Goal: Information Seeking & Learning: Learn about a topic

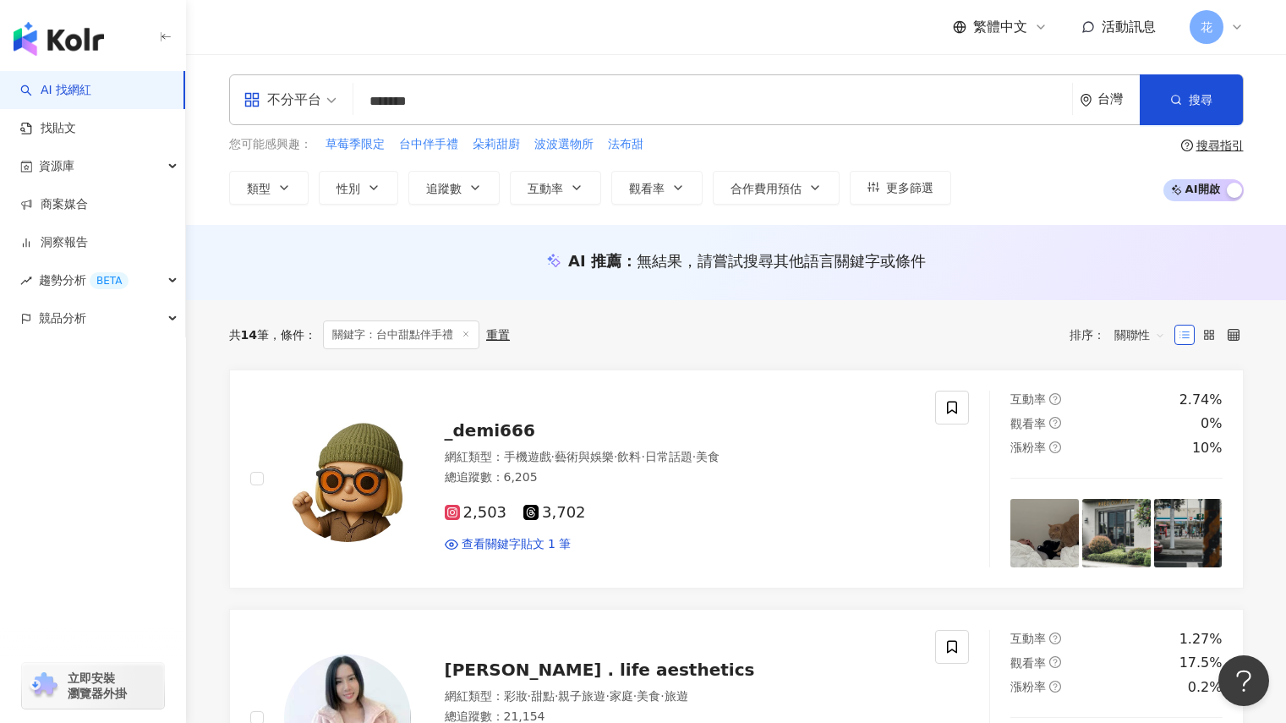
click at [687, 534] on div "2,503 3,702 查看關鍵字貼文 1 筆" at bounding box center [680, 521] width 471 height 63
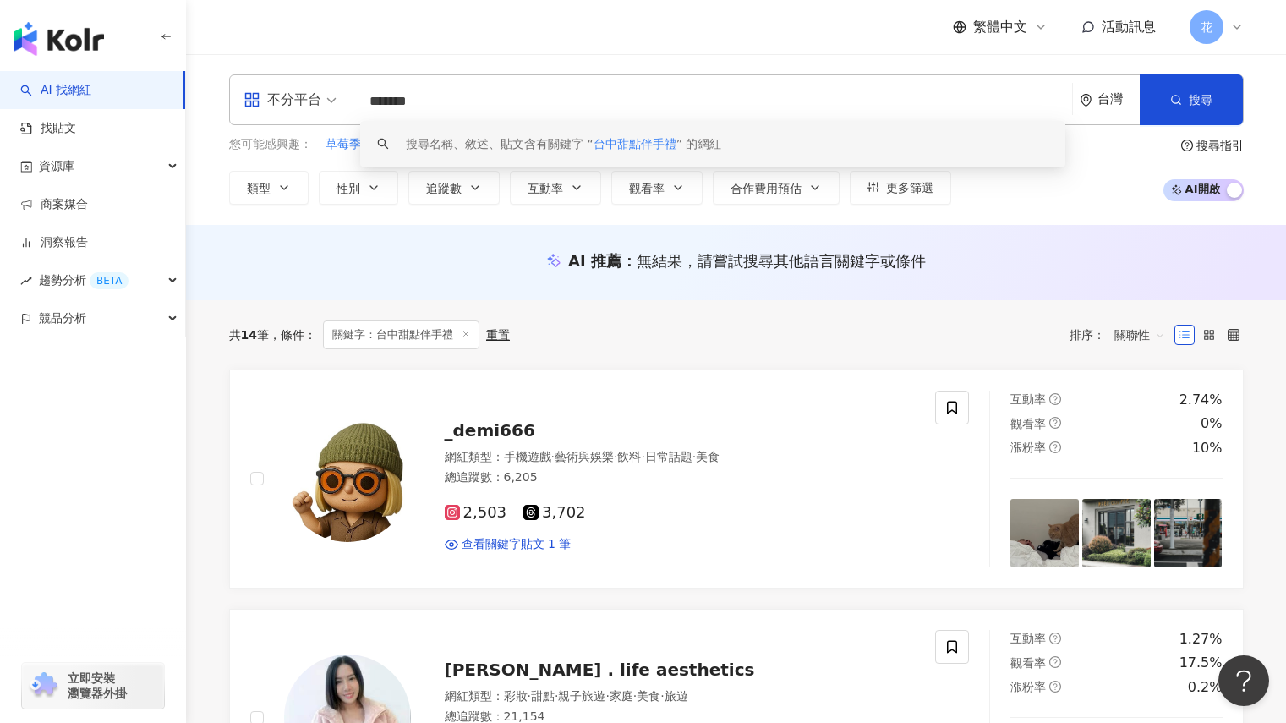
drag, startPoint x: 474, startPoint y: 95, endPoint x: 358, endPoint y: 85, distance: 117.1
click at [358, 85] on div "不分平台 ******* 台灣 搜尋 keyword 搜尋名稱、敘述、貼文含有關鍵字 “ 台中甜點伴手禮 ” 的網紅" at bounding box center [736, 99] width 1015 height 51
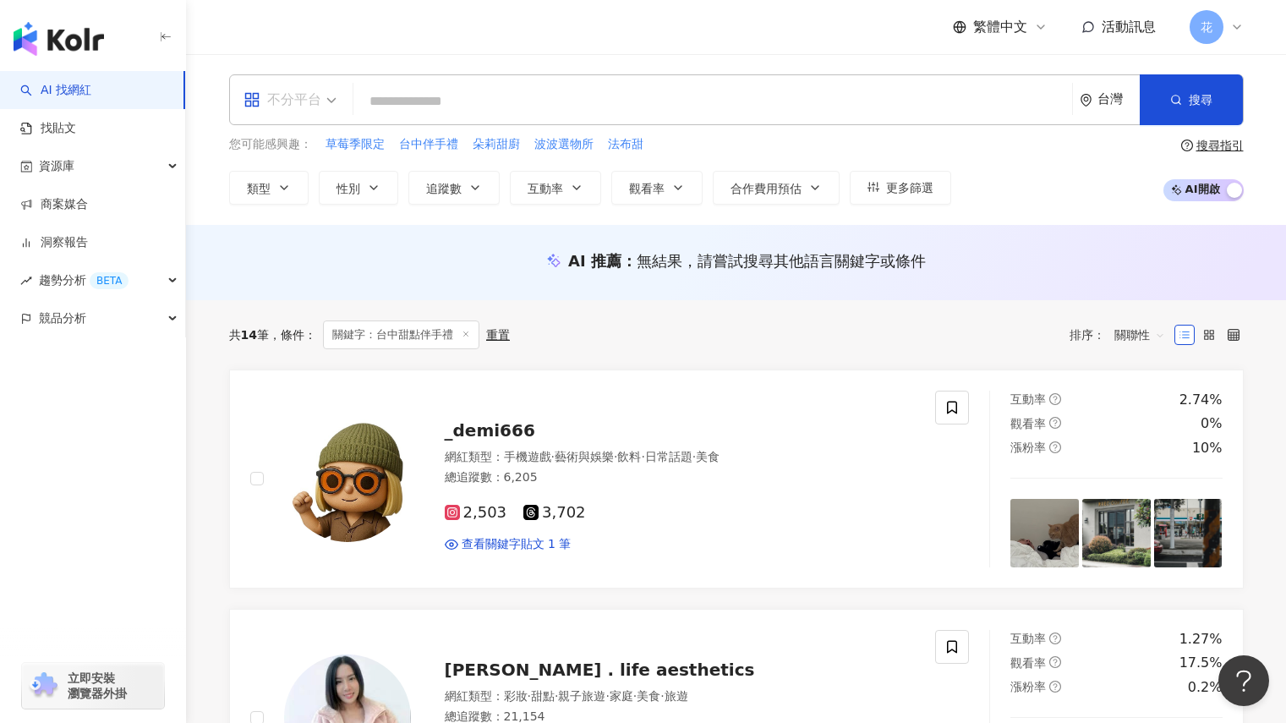
click at [326, 116] on span at bounding box center [290, 99] width 93 height 49
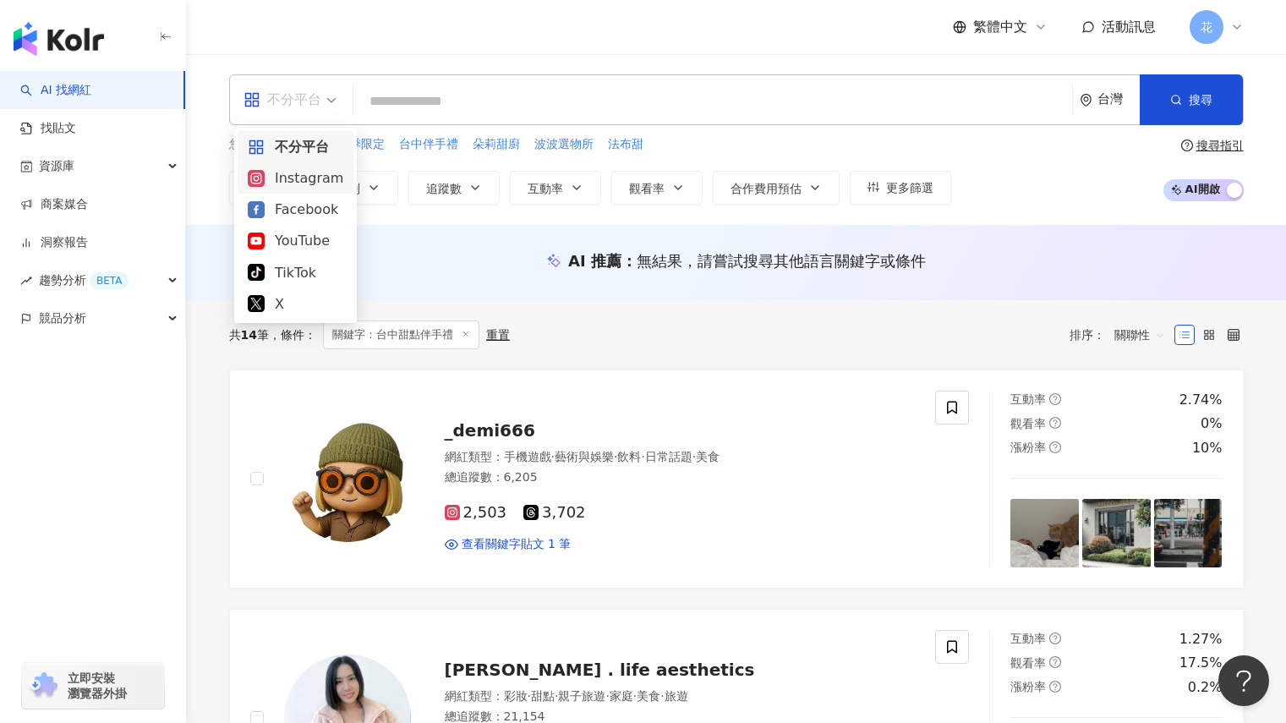
click at [315, 173] on div "Instagram" at bounding box center [296, 177] width 96 height 21
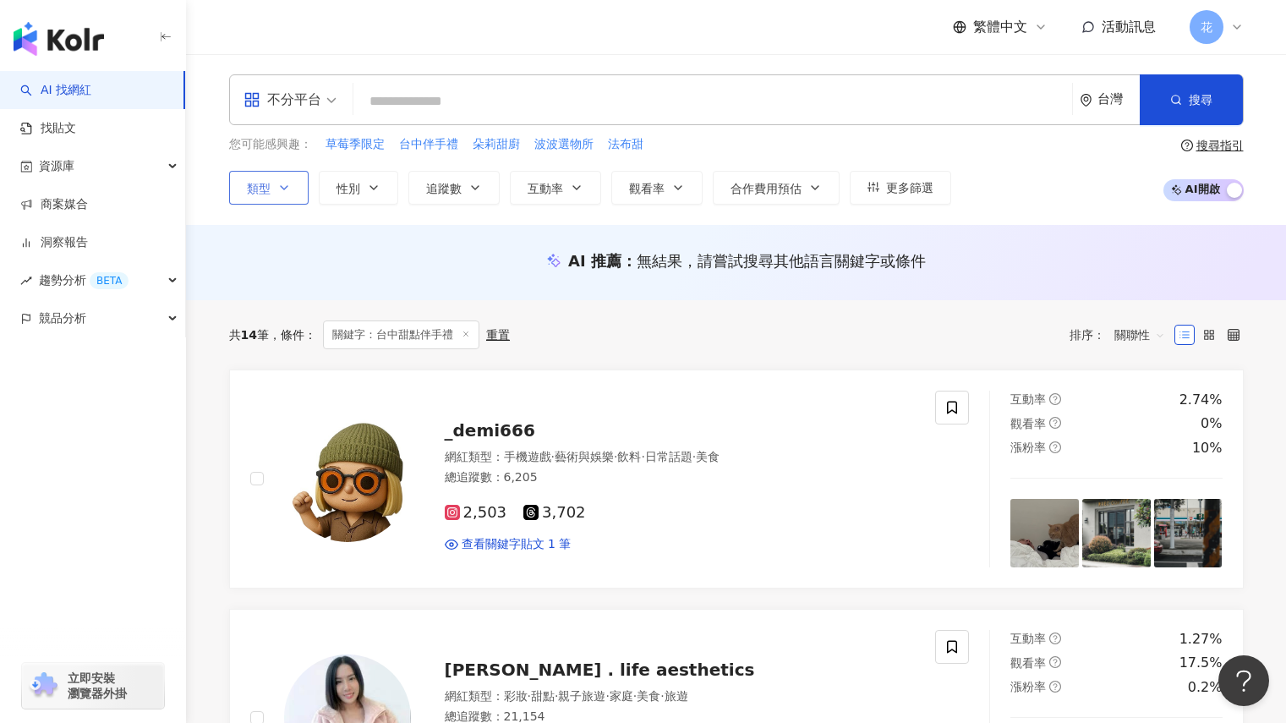
click at [283, 197] on button "類型" at bounding box center [268, 188] width 79 height 34
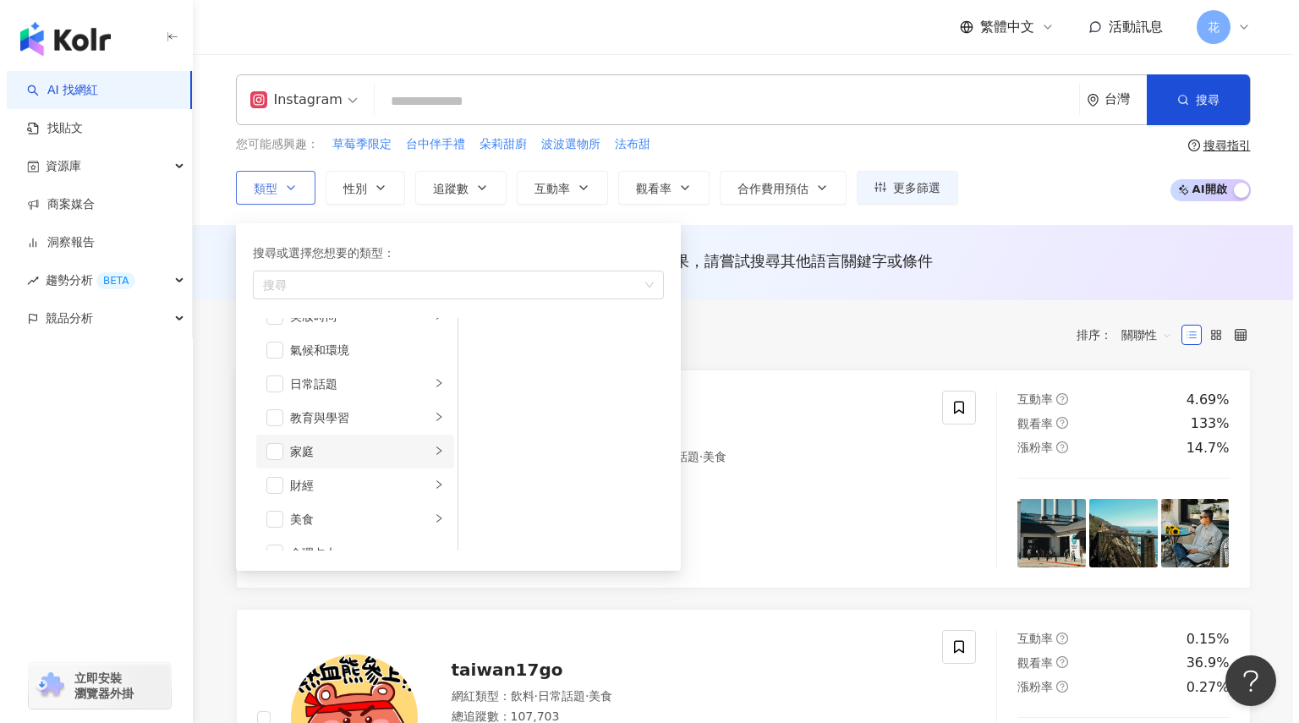
scroll to position [85, 0]
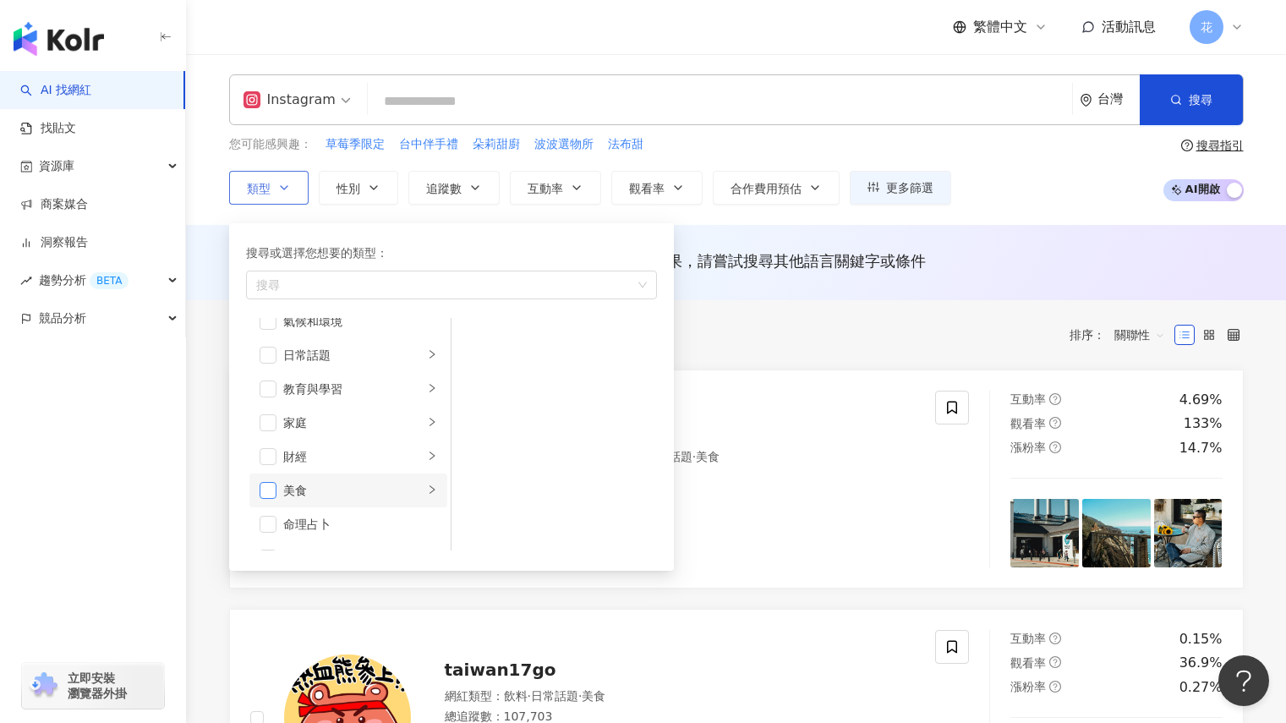
click at [276, 486] on span "button" at bounding box center [268, 490] width 17 height 17
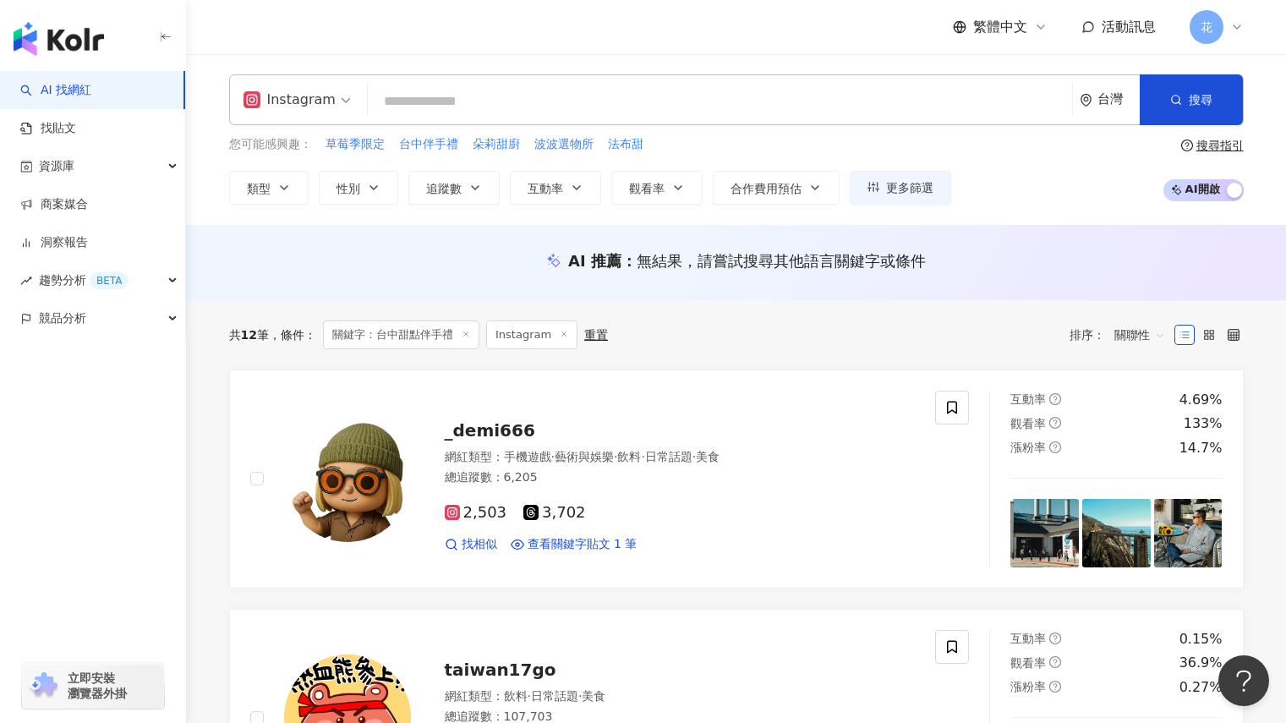
click at [846, 125] on div "Instagram 台灣 搜尋 keyword 搜尋名稱、敘述、貼文含有關鍵字 “ 台中甜點伴手禮 ” 的網紅 您可能感興趣： 草莓季限定 台中伴手禮 朵莉甜…" at bounding box center [736, 139] width 1082 height 130
click at [1198, 96] on span "搜尋" at bounding box center [1201, 100] width 24 height 14
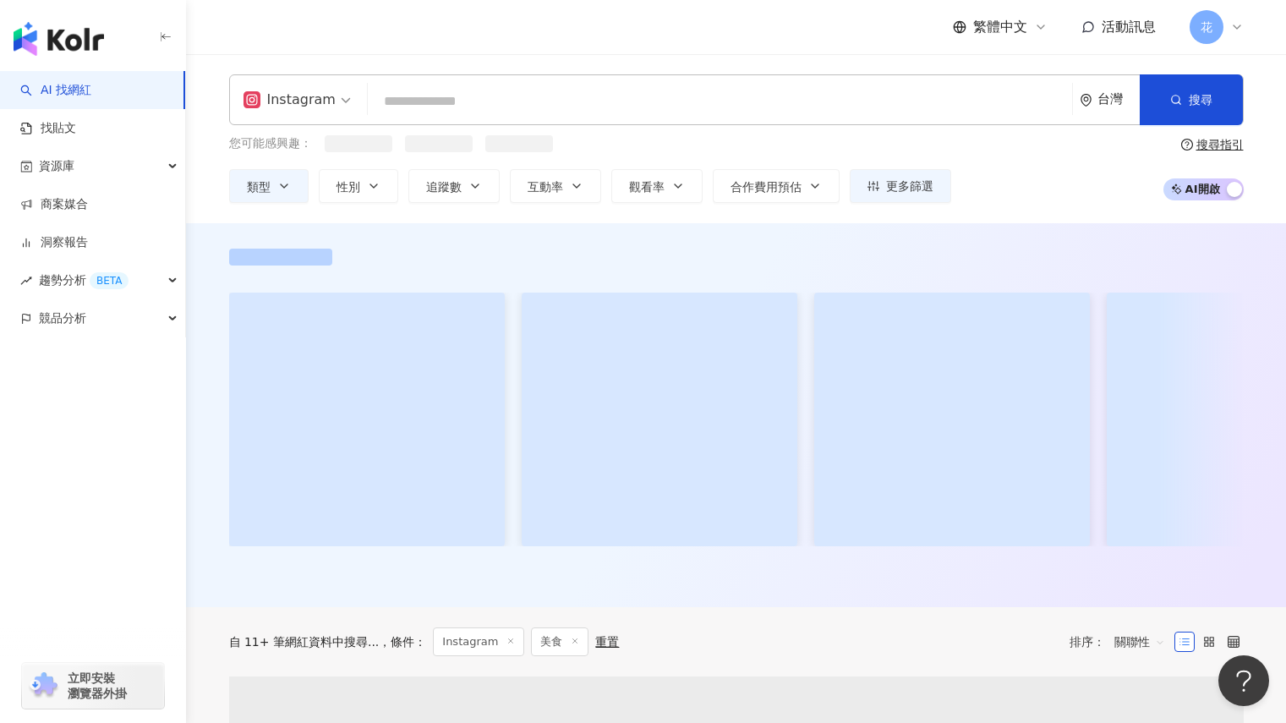
click at [618, 115] on input "search" at bounding box center [720, 101] width 691 height 32
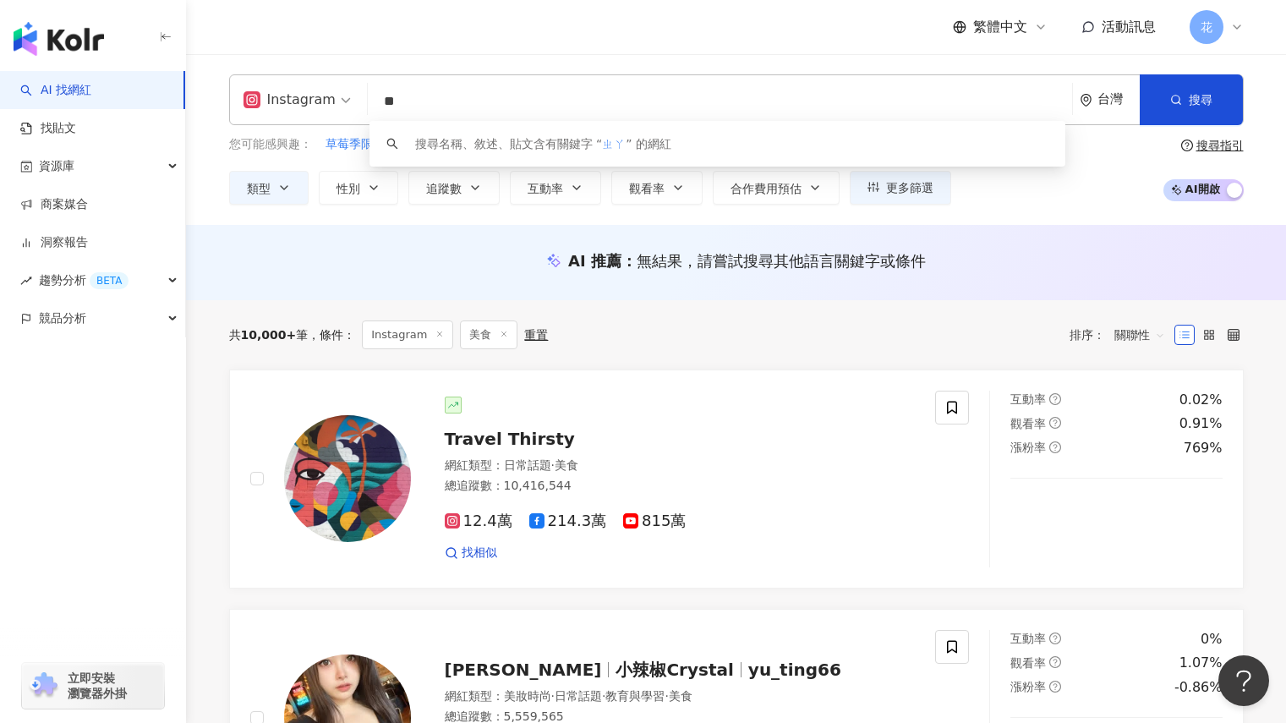
type input "*"
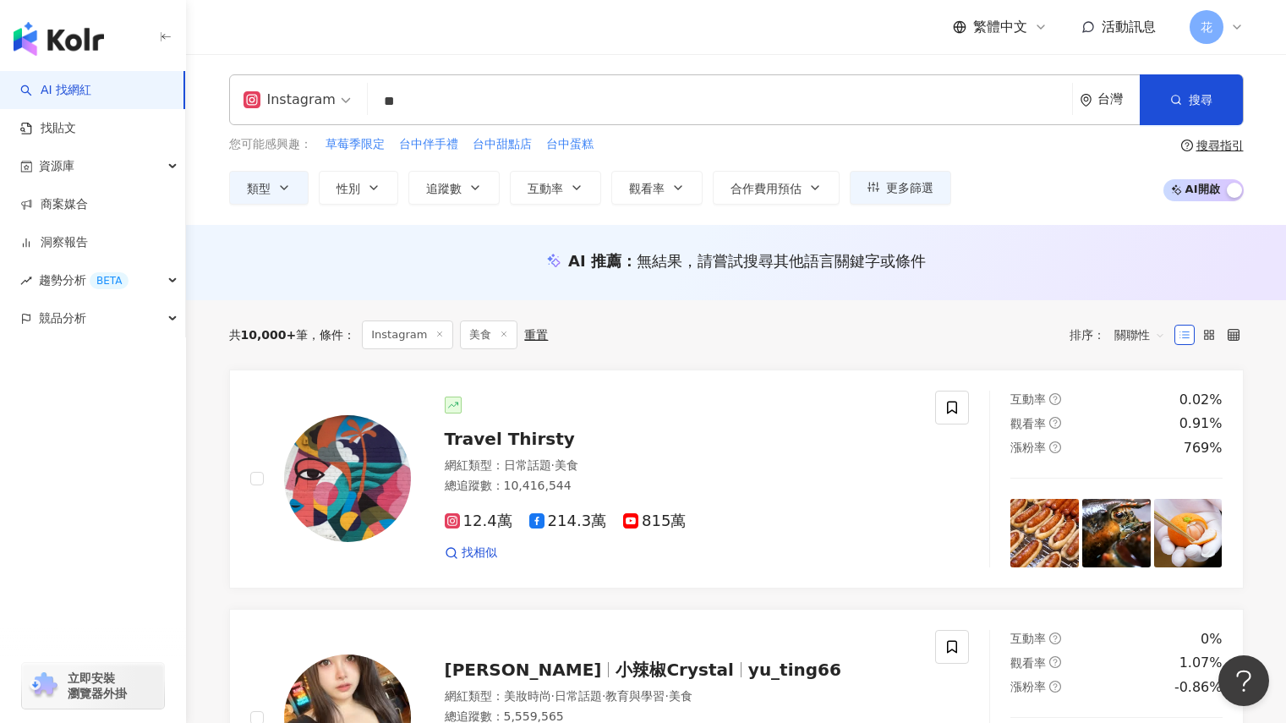
type input "*"
type input "**"
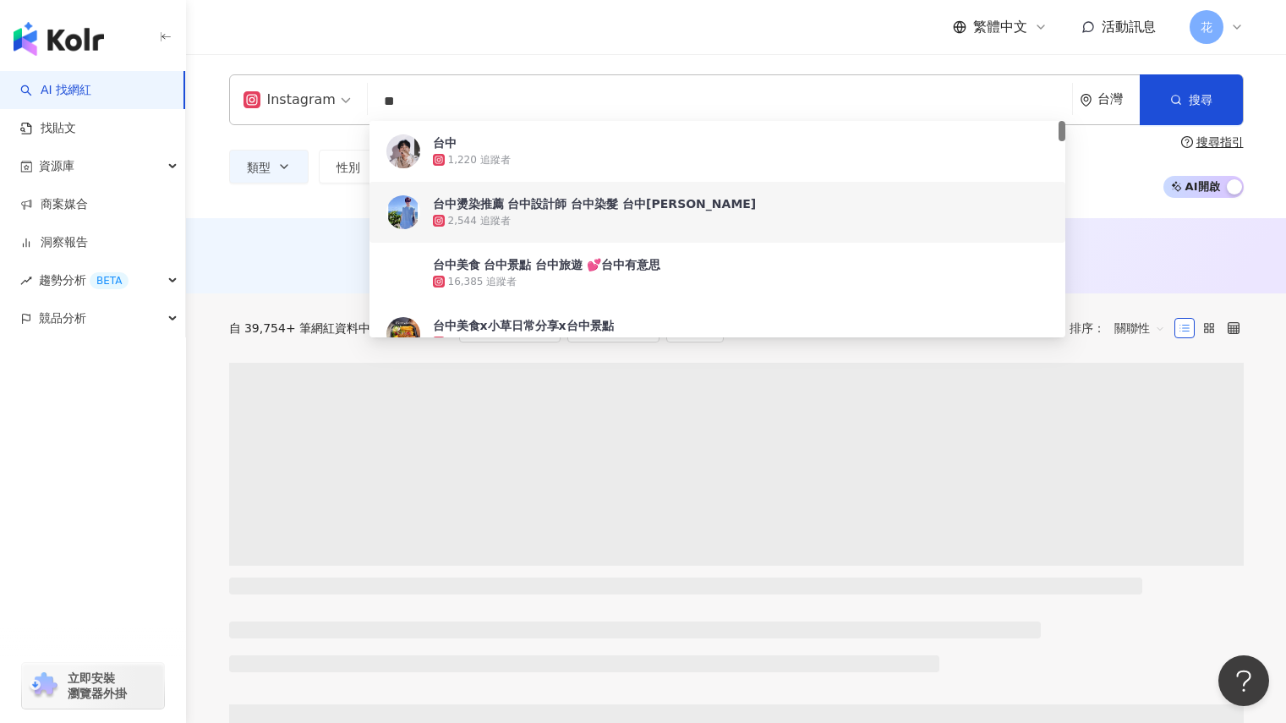
click at [278, 227] on div "AI 推薦 ： 無結果，請嘗試搜尋其他語言關鍵字或條件" at bounding box center [736, 255] width 1100 height 75
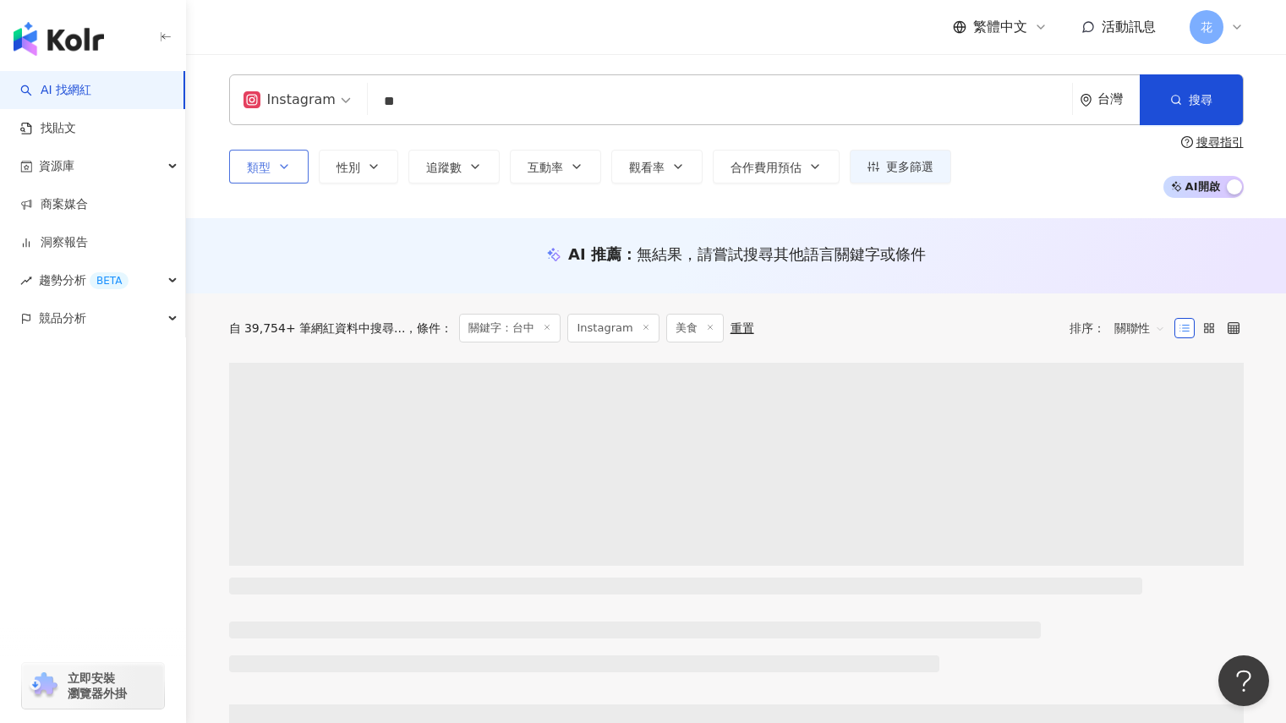
click at [287, 173] on icon "button" at bounding box center [284, 167] width 14 height 14
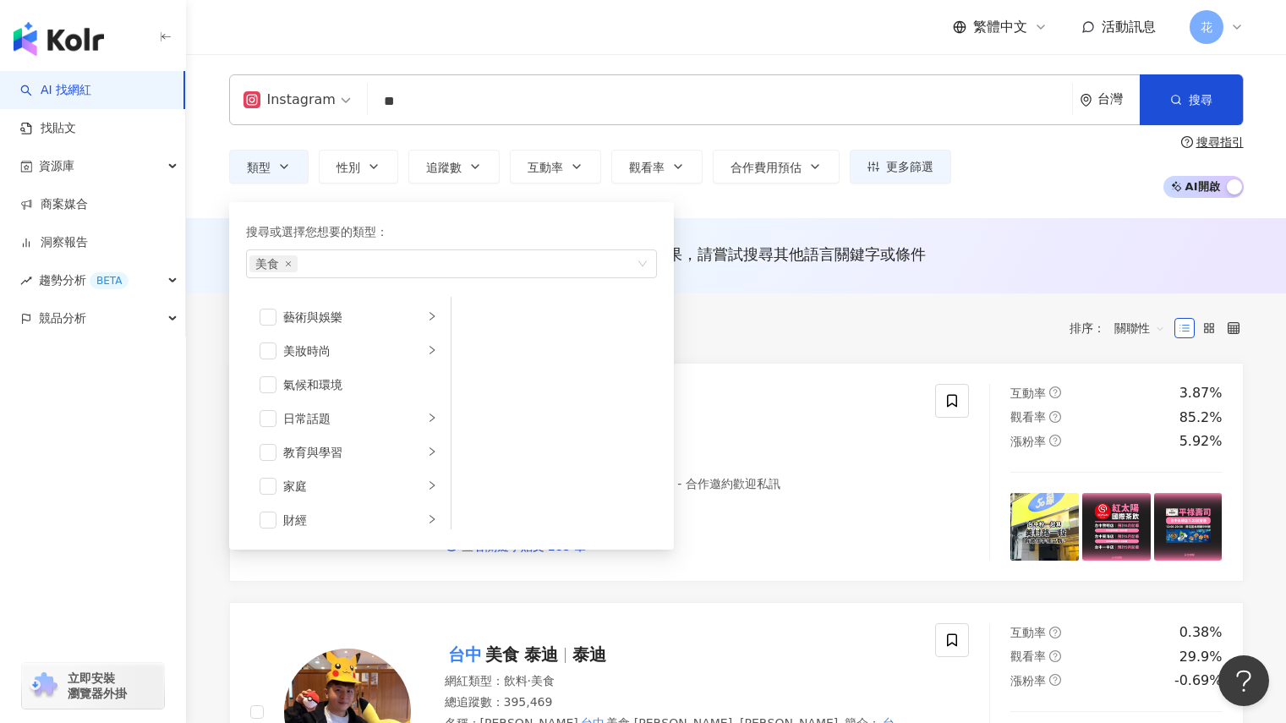
click at [764, 212] on div "Instagram ** 台灣 搜尋 883dd1ed-0734-4e79-bfd1-2d8382408eee 8ea0445f-1b8c-473c-88f3…" at bounding box center [736, 136] width 1100 height 164
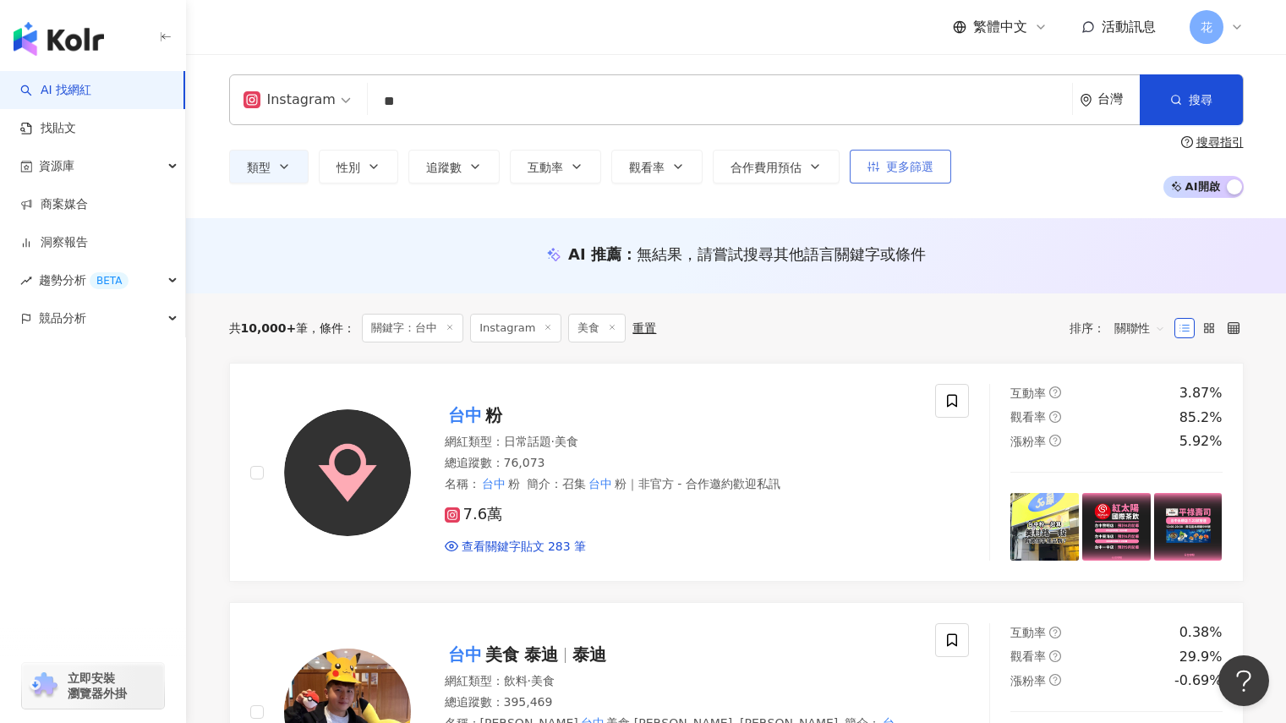
click at [906, 178] on button "更多篩選" at bounding box center [900, 167] width 101 height 34
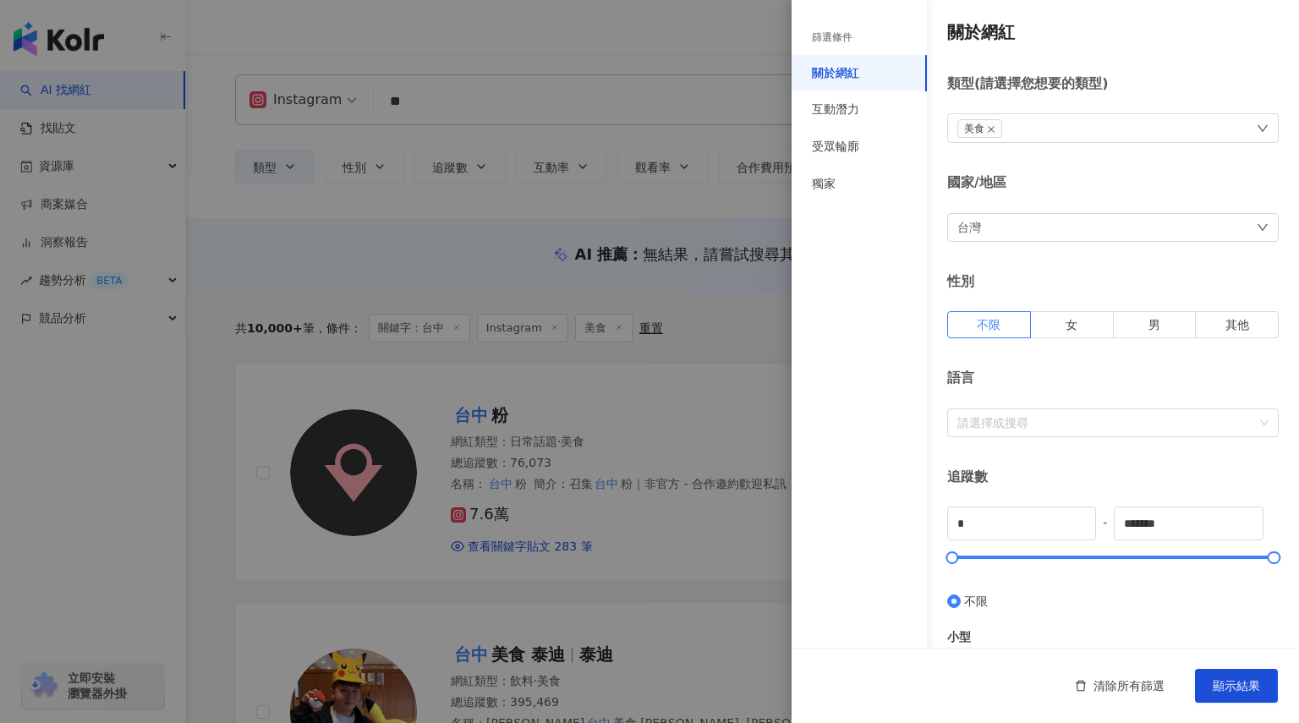
click at [1242, 233] on div "台灣" at bounding box center [1112, 227] width 331 height 29
click at [860, 294] on div "篩選條件 關於網紅 互動潛力 受眾輪廓 獨家" at bounding box center [858, 371] width 135 height 703
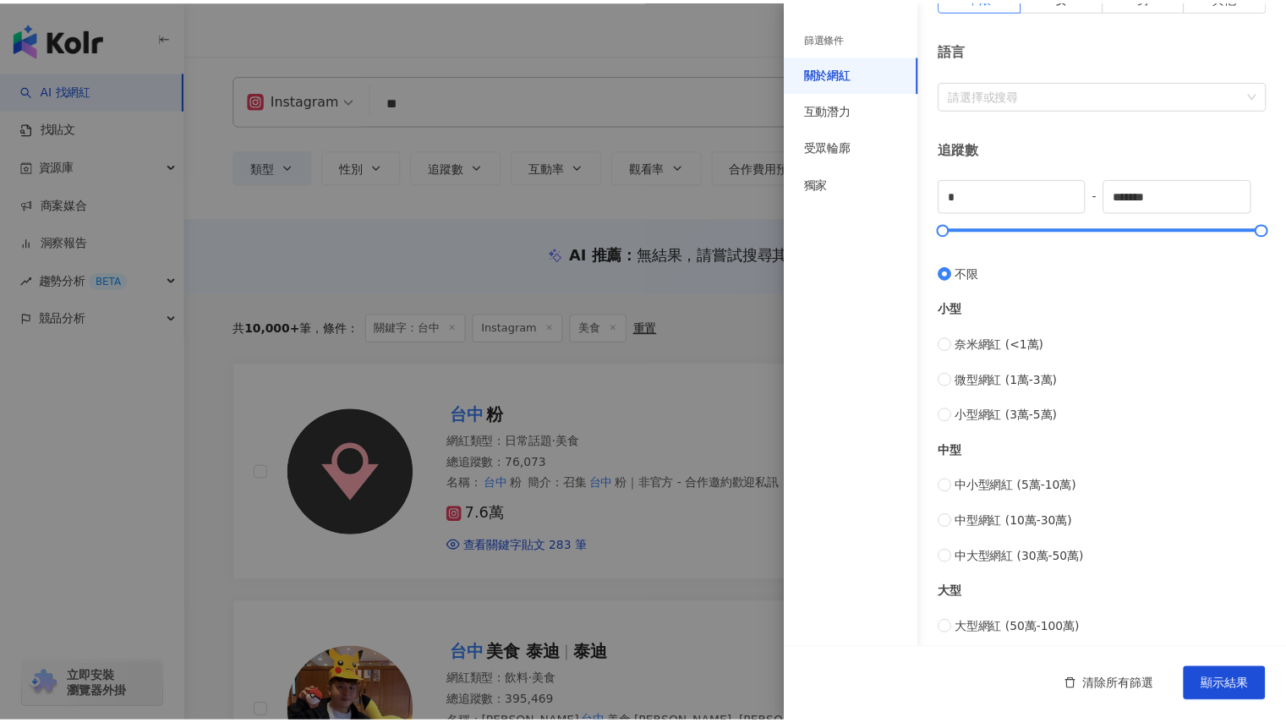
scroll to position [338, 0]
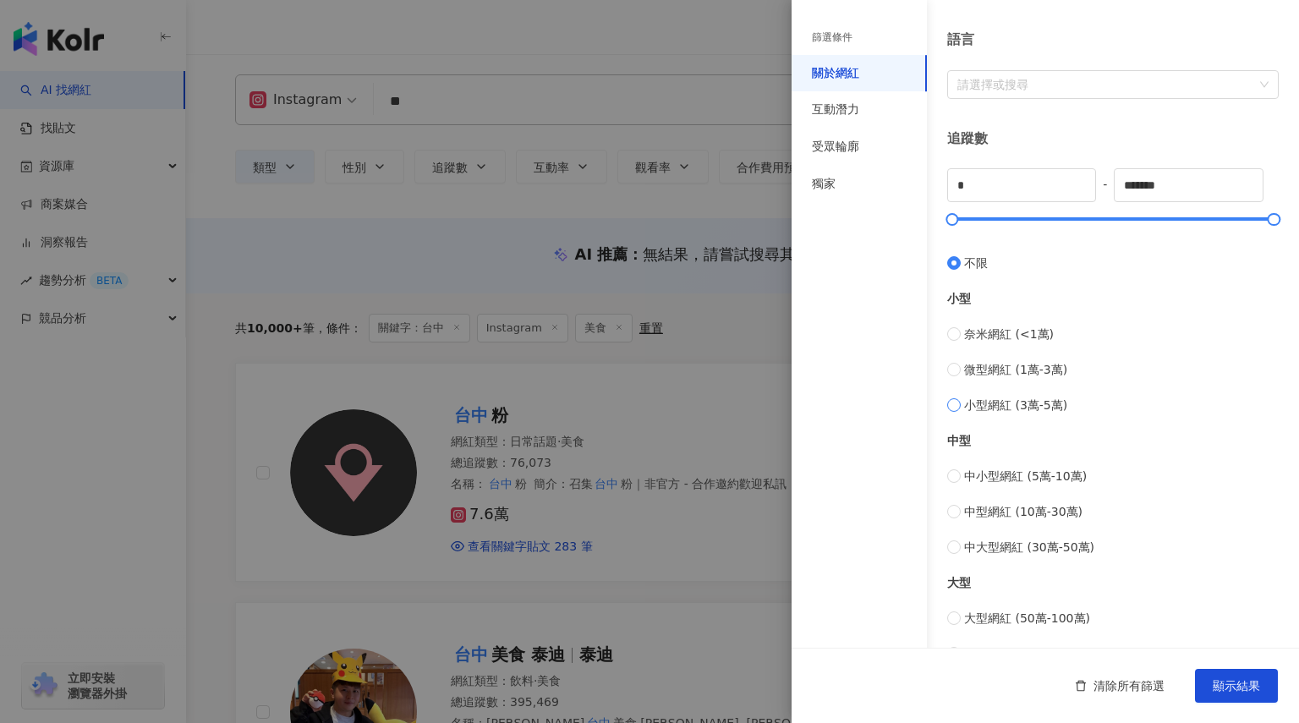
click at [961, 404] on label "小型網紅 (3萬-5萬)" at bounding box center [1112, 405] width 331 height 19
type input "*****"
click at [961, 480] on label "中小型網紅 (5萬-10萬)" at bounding box center [1112, 476] width 331 height 19
type input "*****"
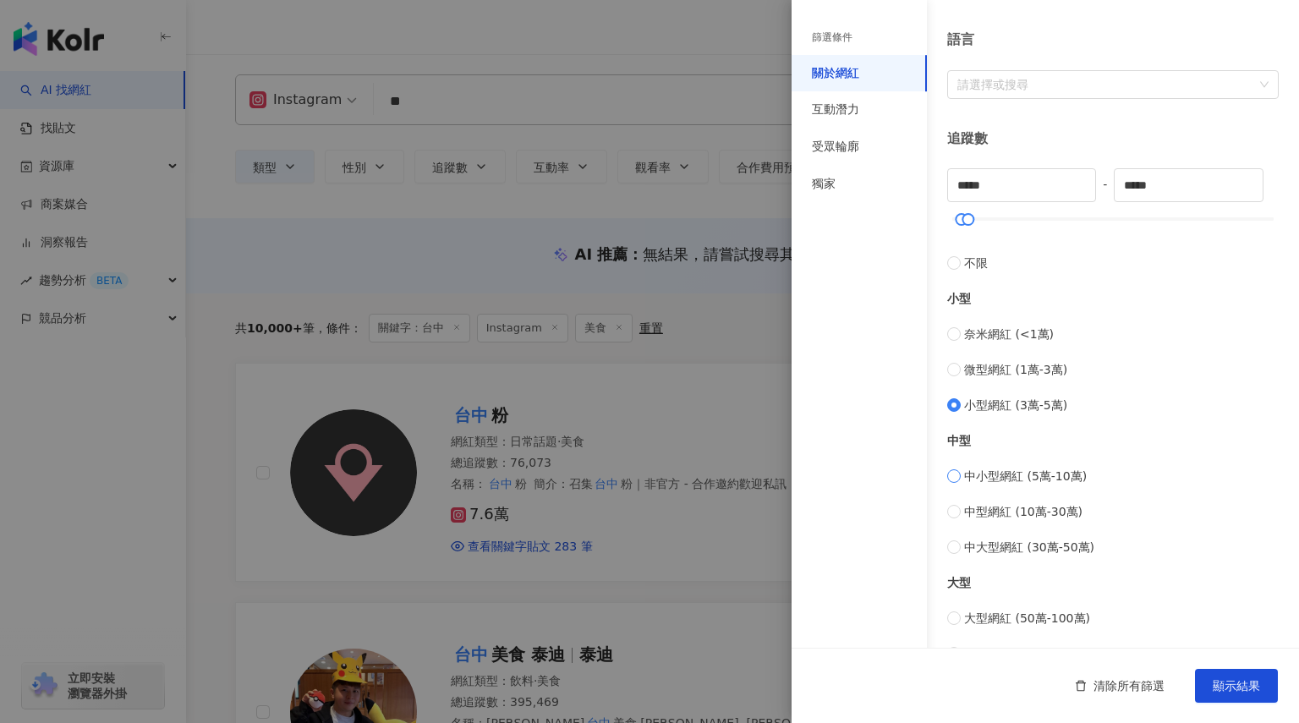
type input "*****"
click at [961, 512] on label "中型網紅 (10萬-30萬)" at bounding box center [1112, 511] width 331 height 19
type input "******"
click at [1242, 684] on span "顯示結果" at bounding box center [1236, 686] width 47 height 14
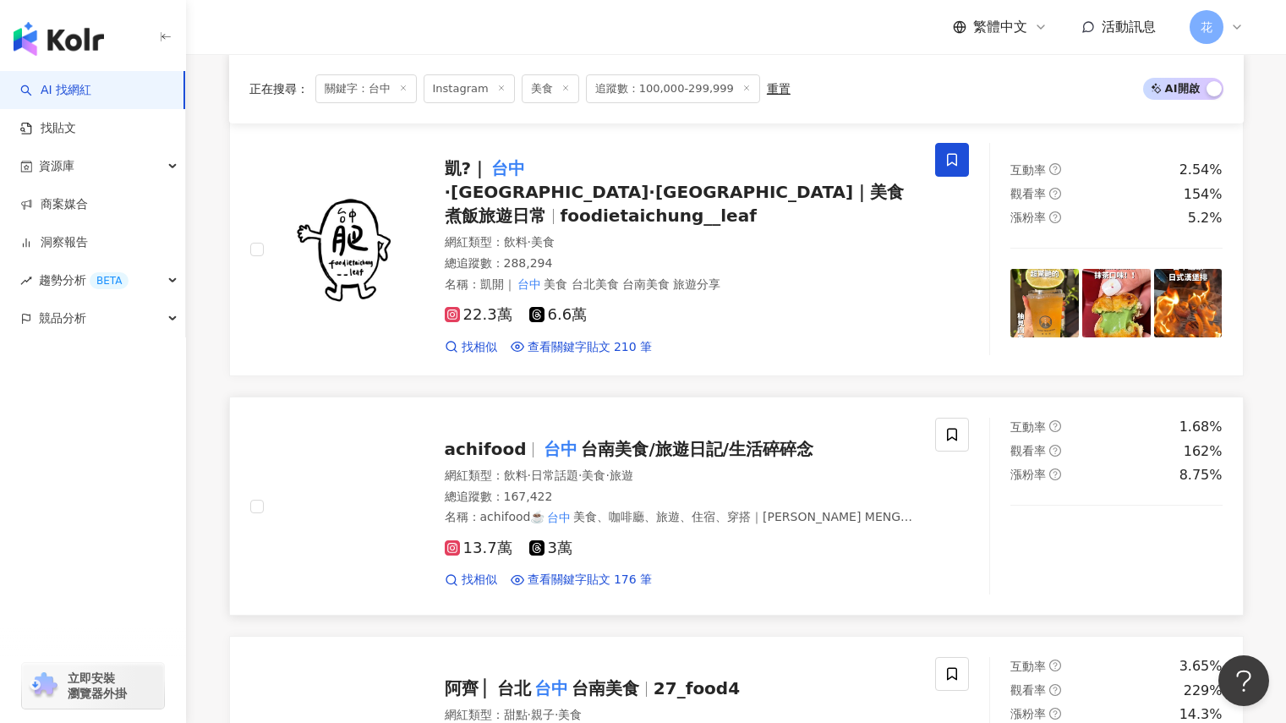
scroll to position [507, 0]
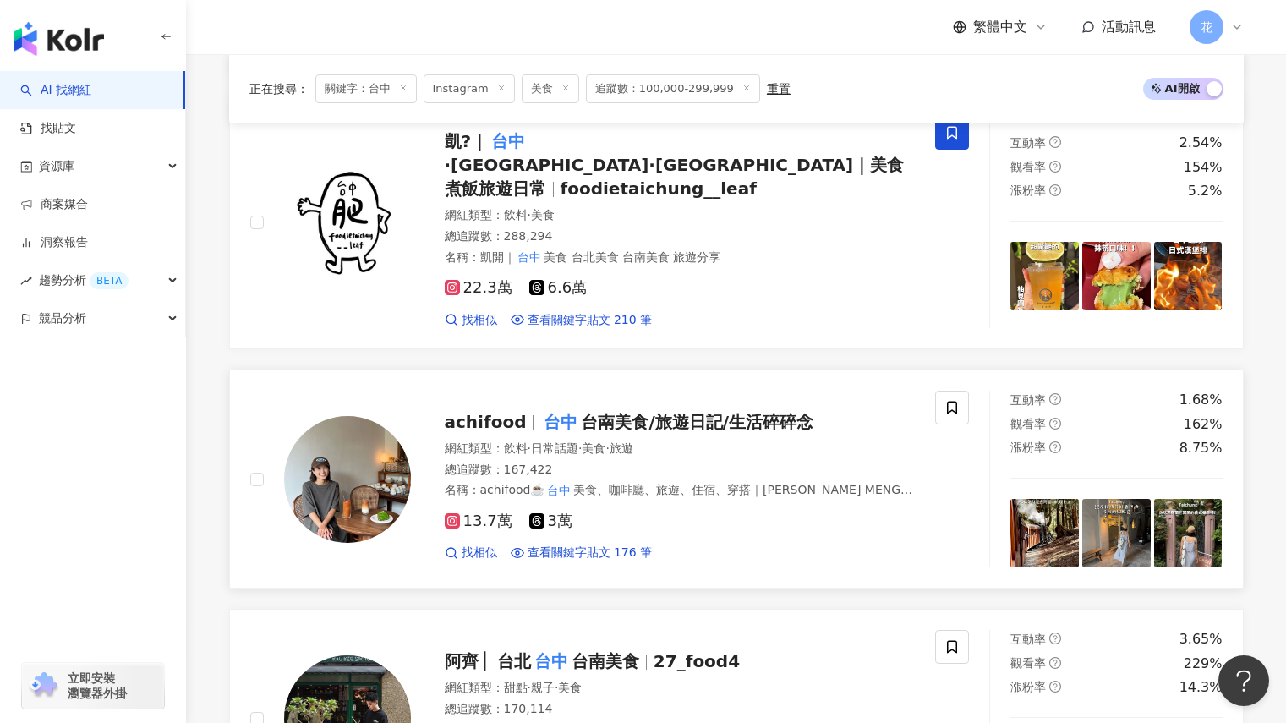
click at [362, 437] on img at bounding box center [347, 479] width 127 height 127
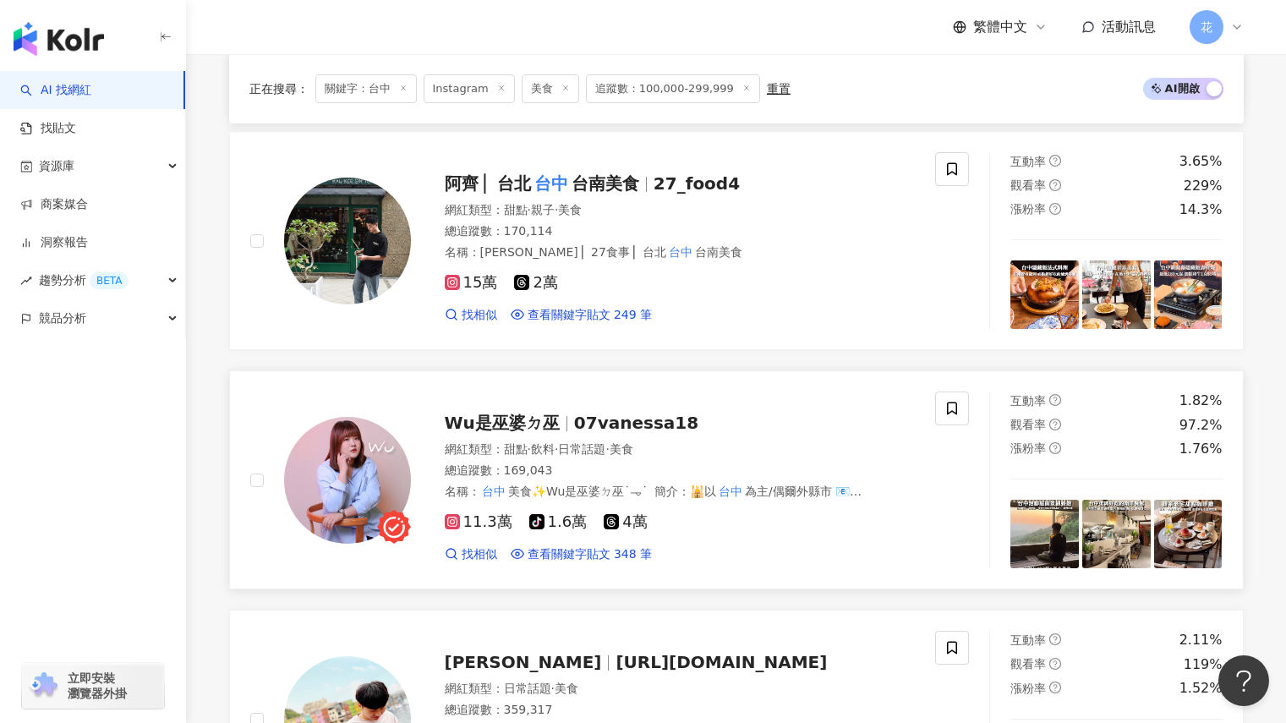
scroll to position [1015, 0]
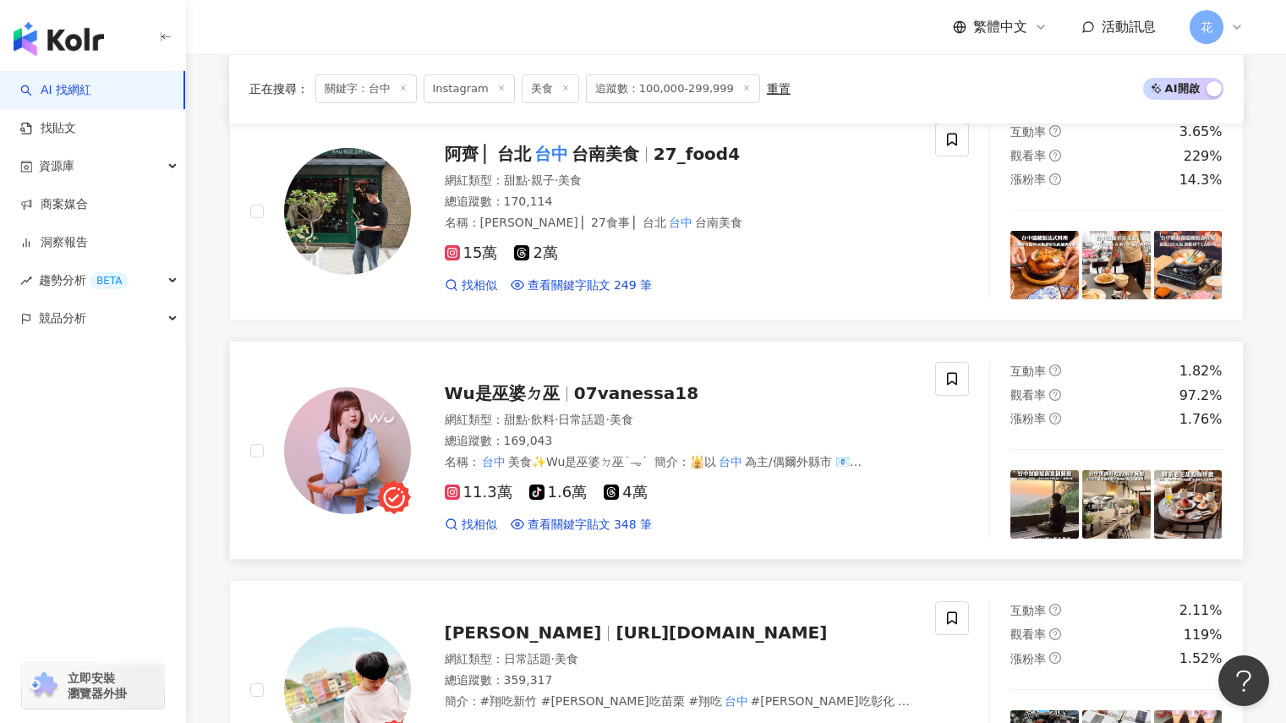
click at [363, 398] on img at bounding box center [347, 450] width 127 height 127
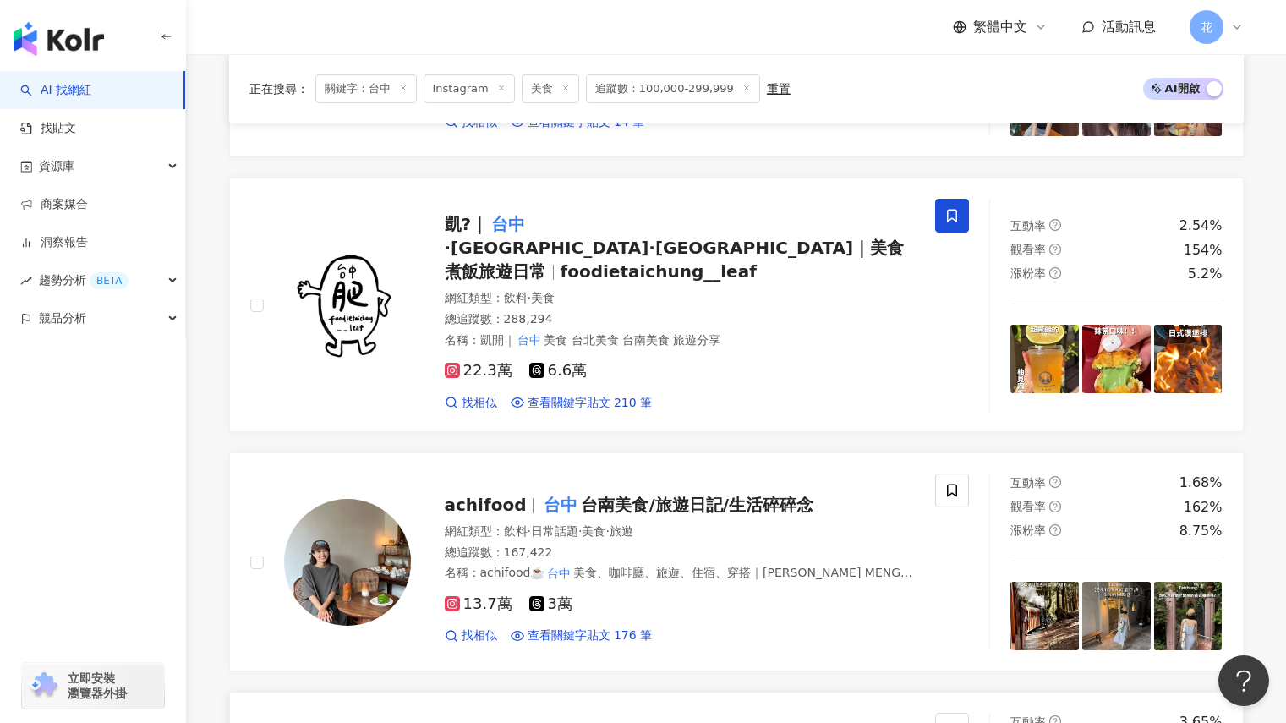
scroll to position [423, 0]
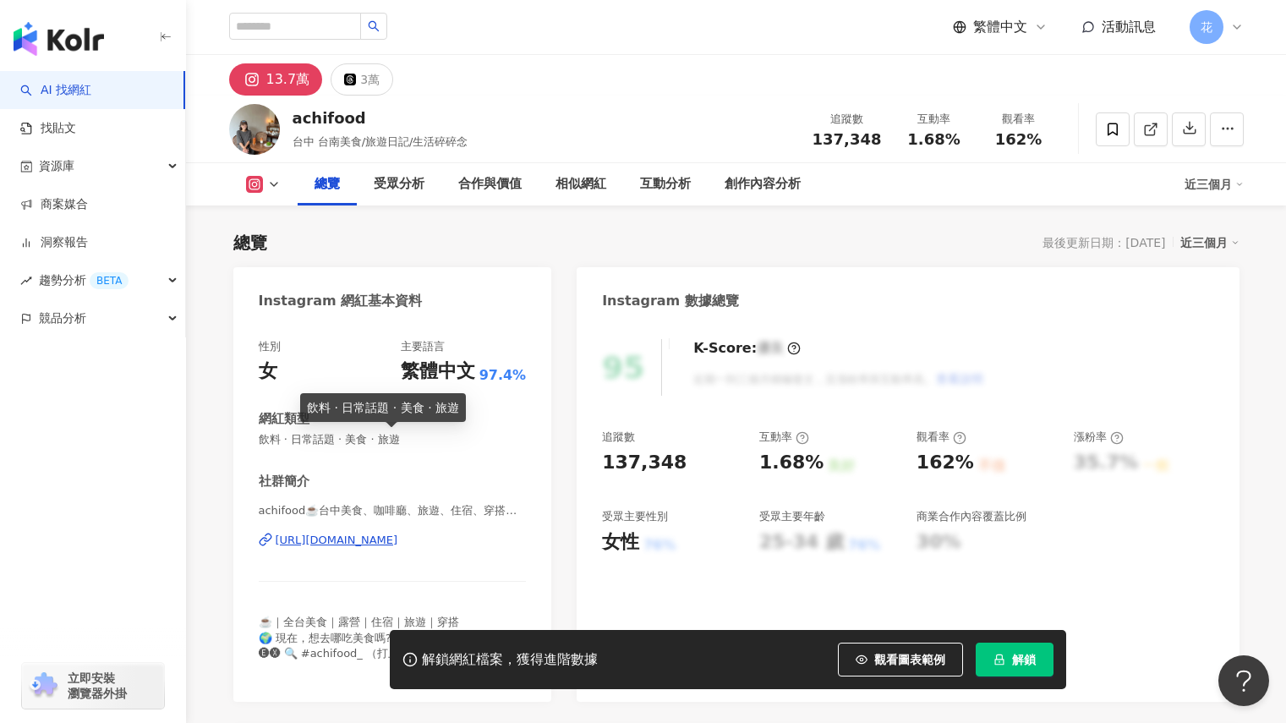
click at [1021, 674] on button "解鎖" at bounding box center [1015, 660] width 78 height 34
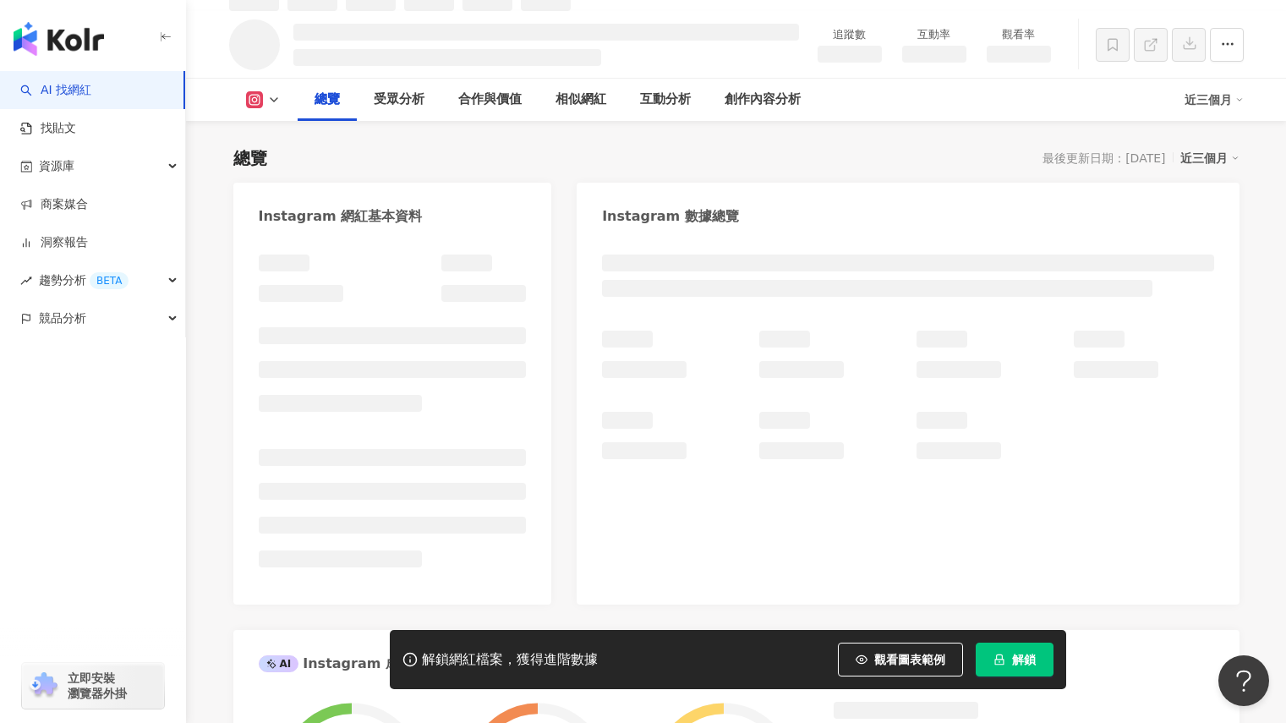
scroll to position [103, 0]
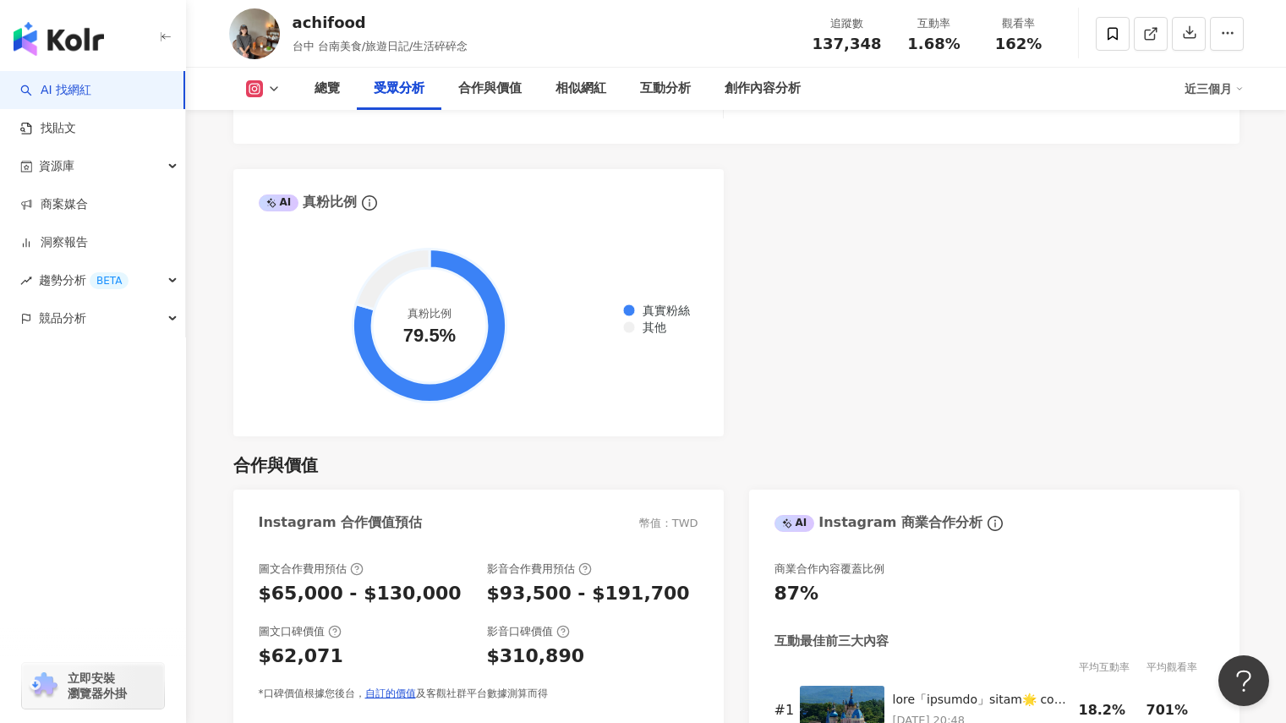
scroll to position [2048, 0]
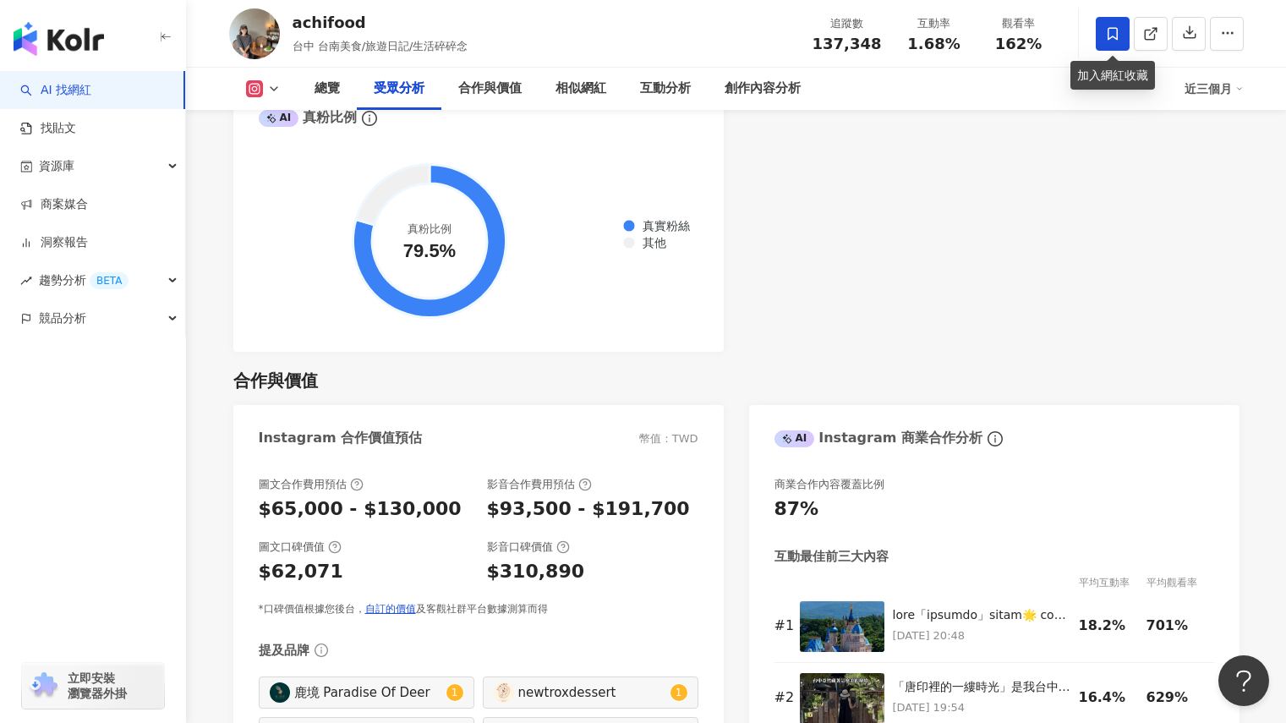
click at [1120, 32] on span at bounding box center [1113, 34] width 34 height 34
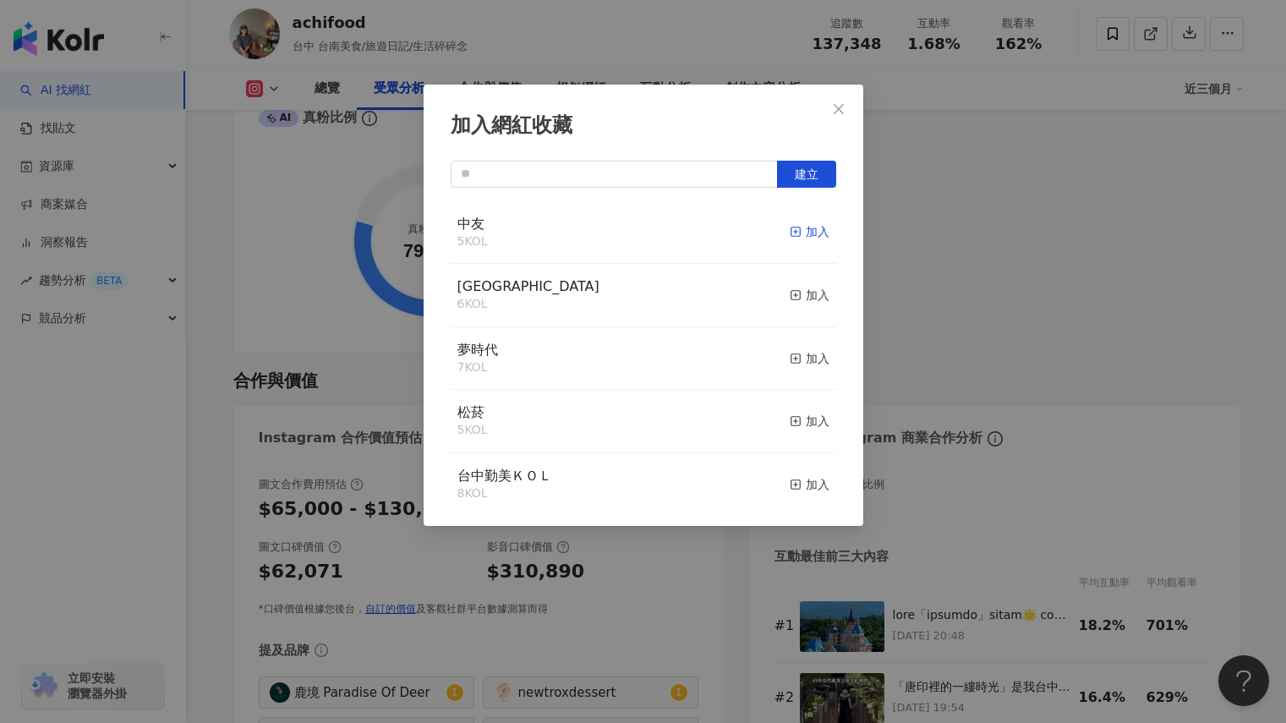
click at [804, 235] on div "加入" at bounding box center [810, 231] width 40 height 19
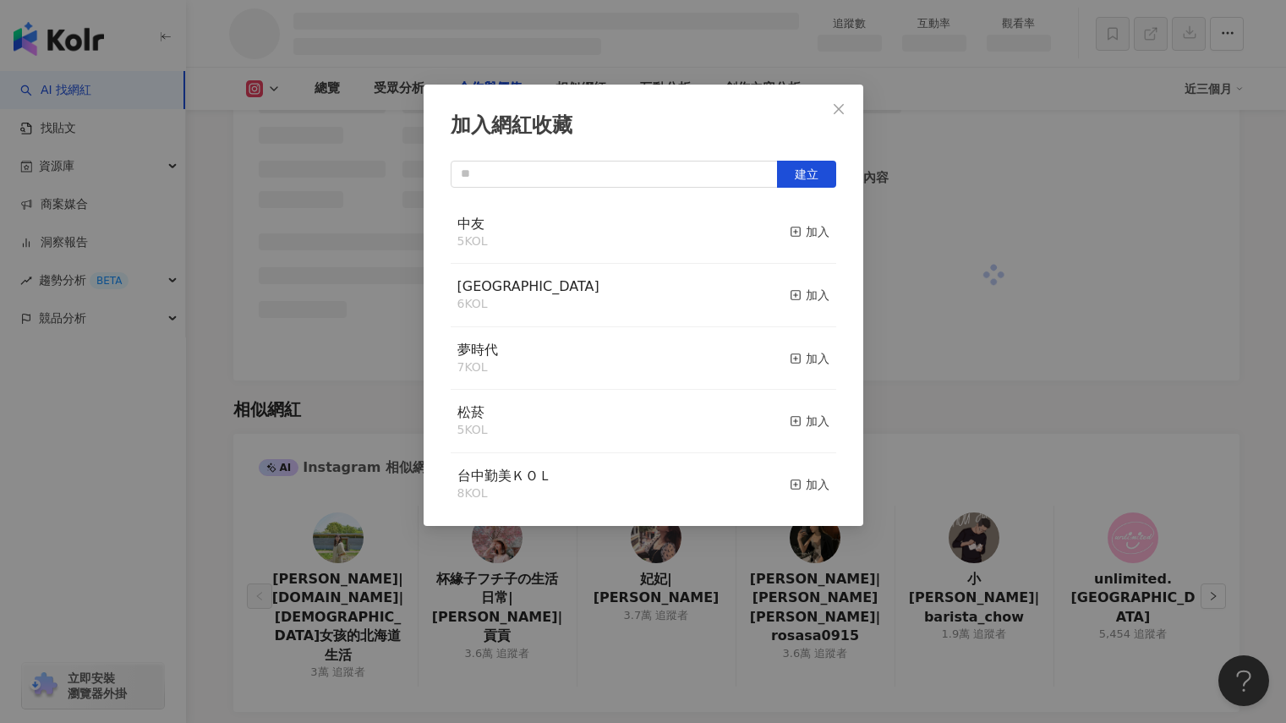
scroll to position [1889, 0]
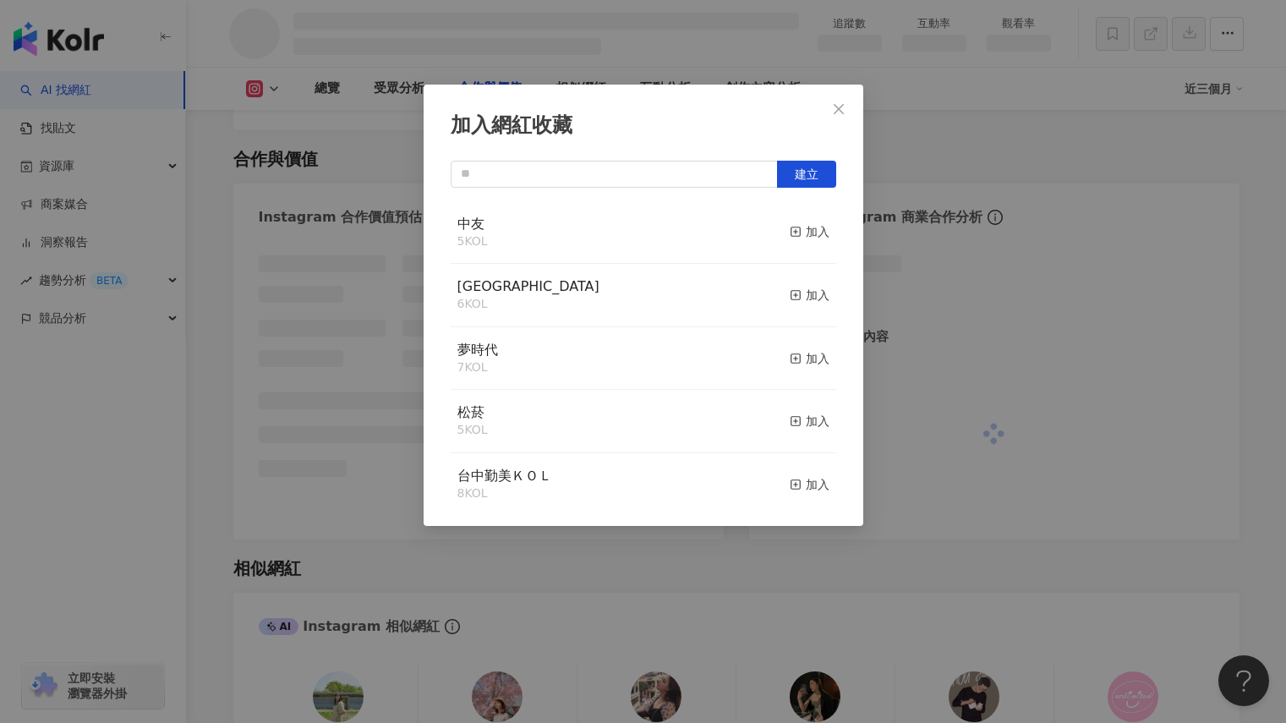
click at [1100, 167] on div "加入網紅收藏 建立 中友 5 KOL 加入 裕隆城 6 KOL 加入 夢時代 7 KOL 加入 松菸 5 KOL 加入 台中勤美ＫＯＬ 8 KOL 加入" at bounding box center [643, 361] width 1286 height 723
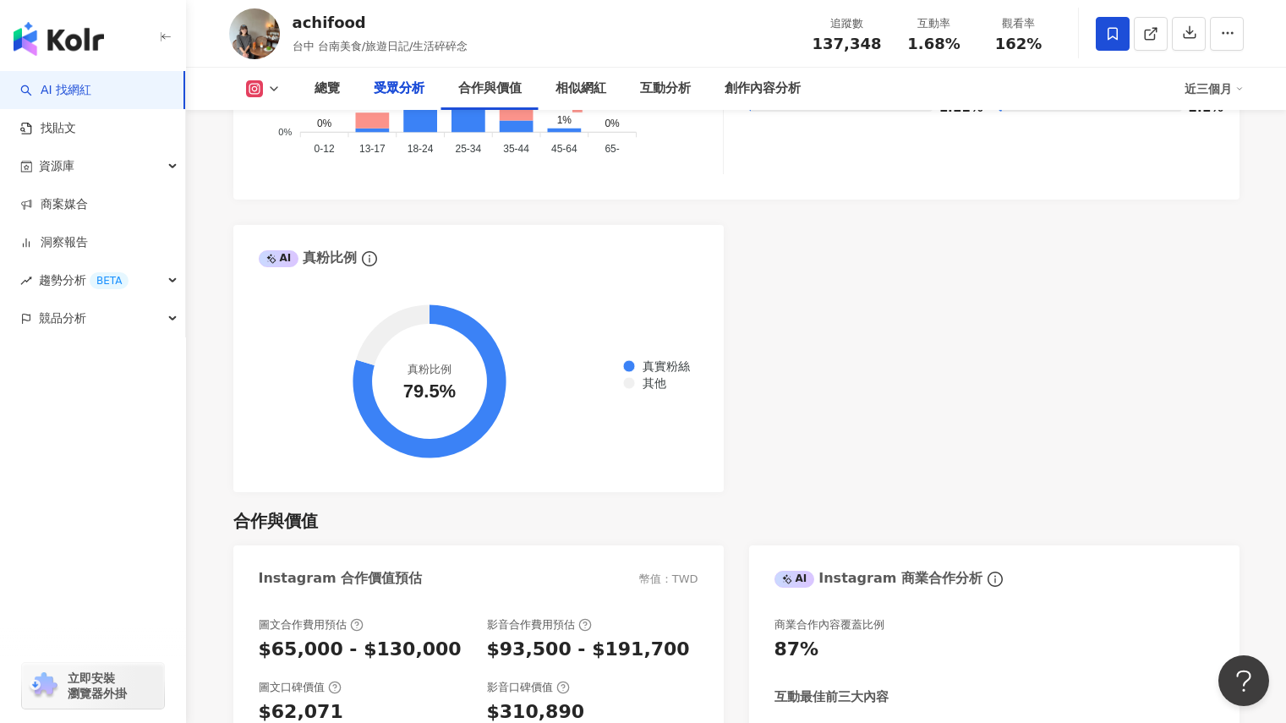
click at [840, 108] on div "加入網紅收藏 建立 中友 6 KOL 已加入 裕隆城 6 KOL 加入 夢時代 7 KOL 加入 松菸 5 KOL 加入 台中勤美ＫＯＬ 8 KOL 加入" at bounding box center [643, 361] width 1286 height 723
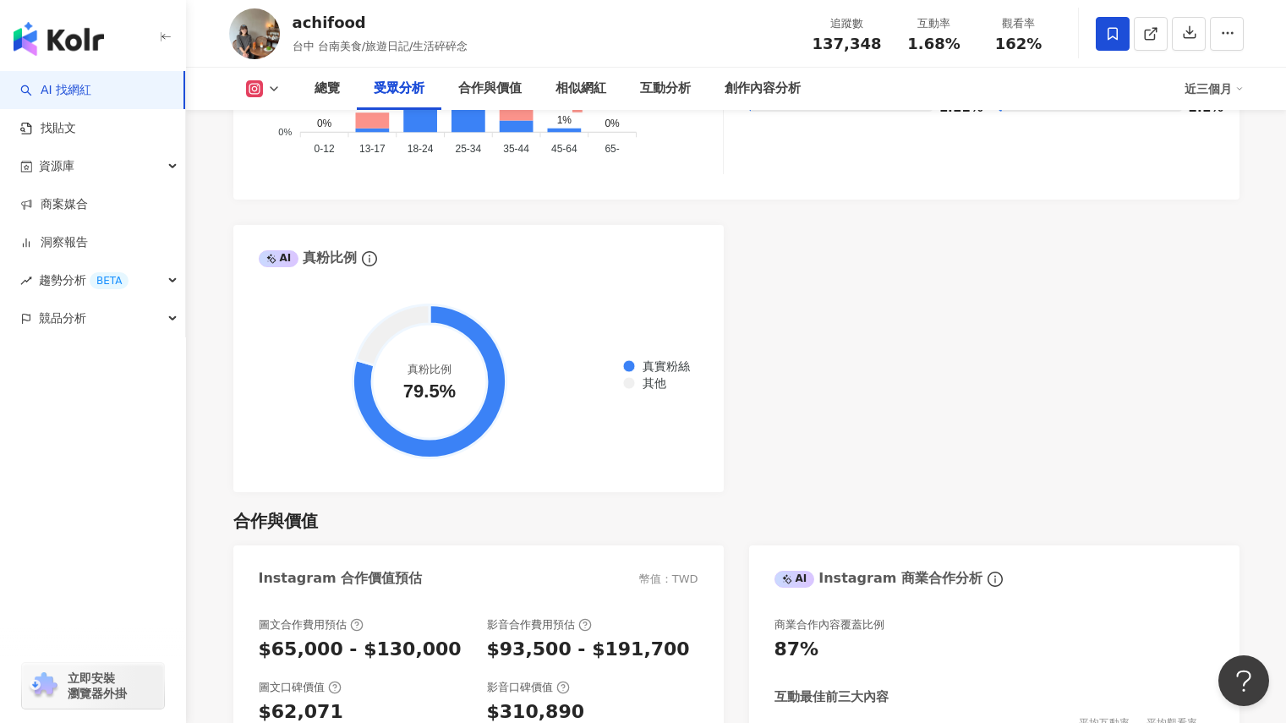
scroll to position [2114, 0]
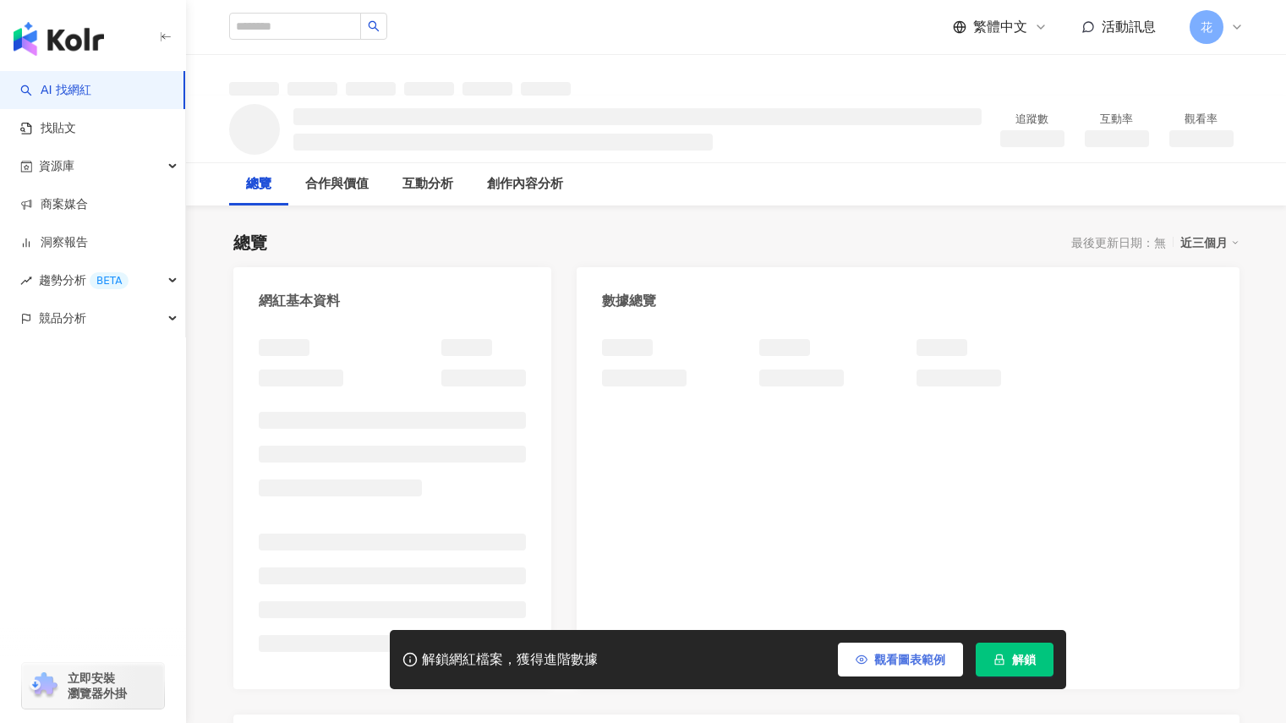
click at [894, 660] on span "觀看圖表範例" at bounding box center [909, 660] width 71 height 14
click at [990, 663] on button "解鎖" at bounding box center [1015, 660] width 78 height 34
